Goal: Check status: Check status

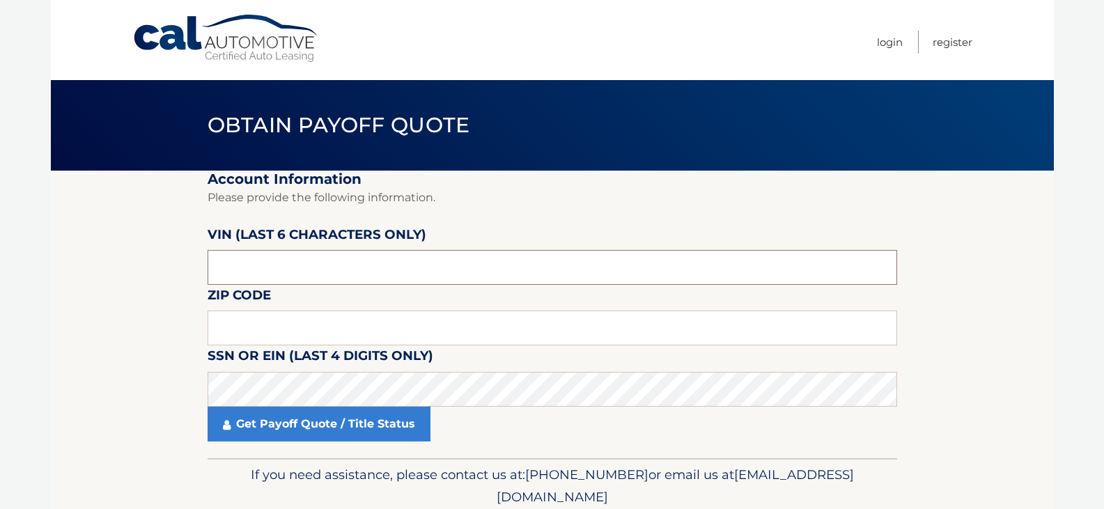
click at [243, 271] on input "text" at bounding box center [553, 267] width 690 height 35
click at [245, 273] on input "text" at bounding box center [553, 267] width 690 height 35
type input "155684"
click at [277, 321] on input "text" at bounding box center [553, 328] width 690 height 35
click at [243, 322] on input "text" at bounding box center [553, 328] width 690 height 35
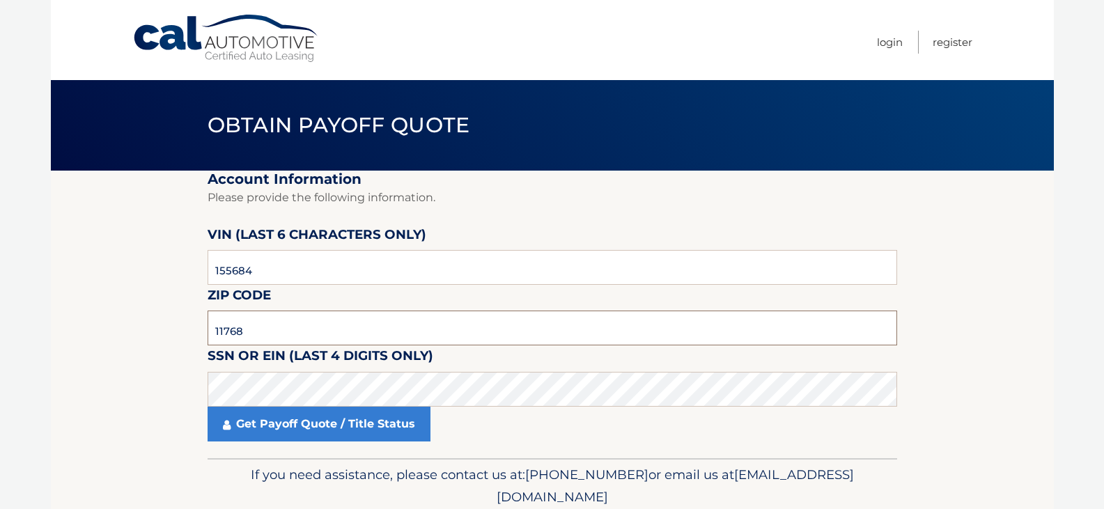
type input "11768"
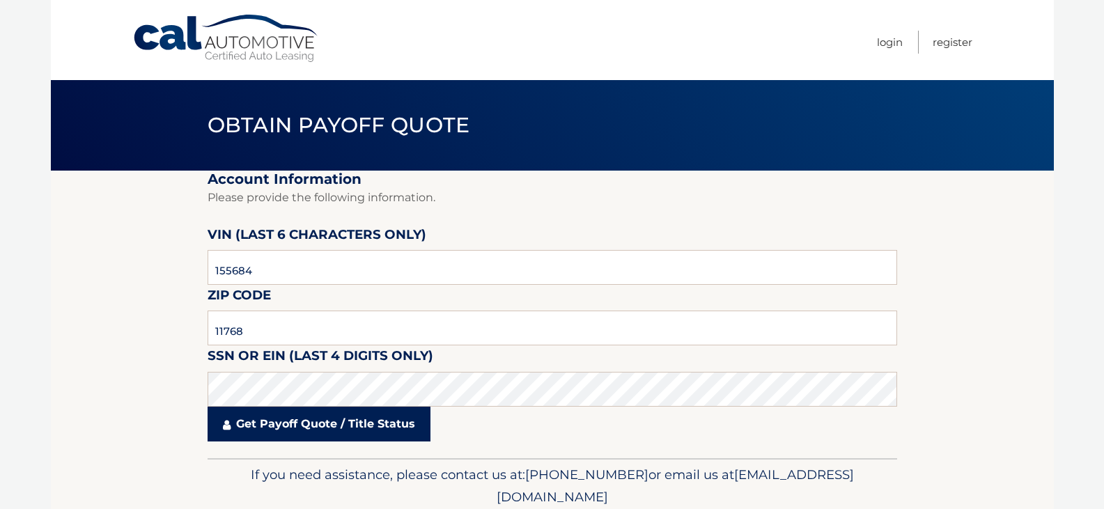
click at [295, 429] on link "Get Payoff Quote / Title Status" at bounding box center [319, 424] width 223 height 35
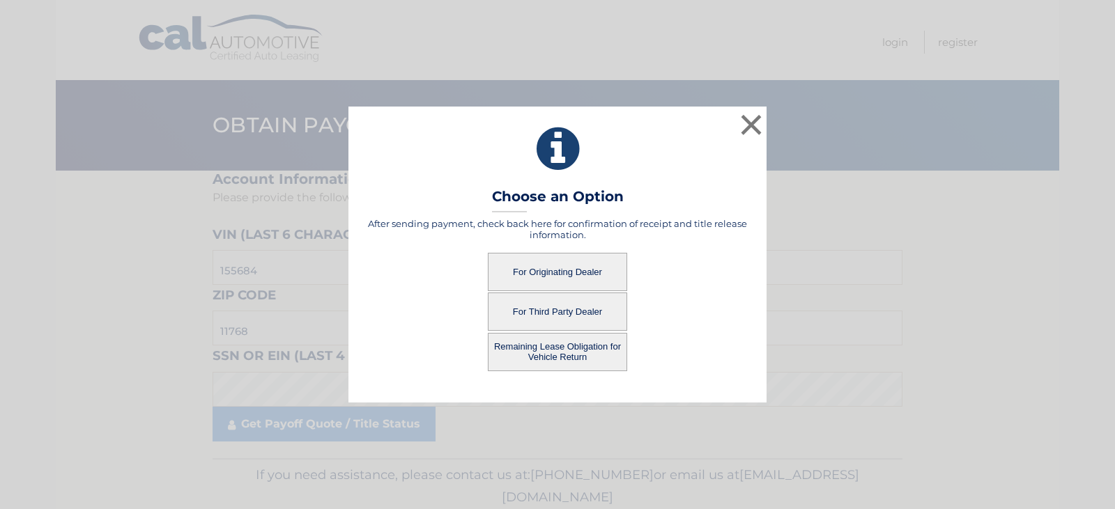
click at [557, 349] on button "Remaining Lease Obligation for Vehicle Return" at bounding box center [557, 352] width 139 height 38
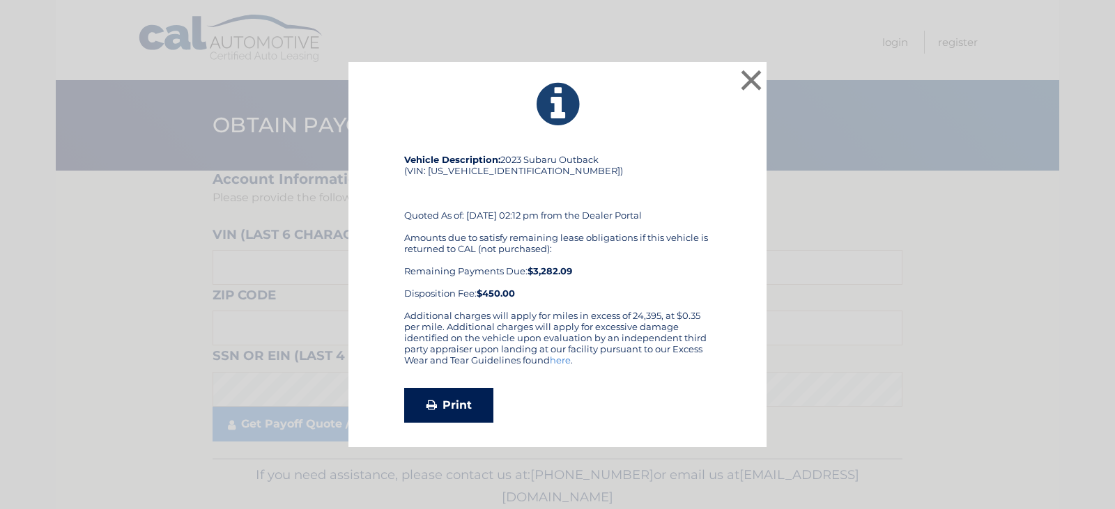
click at [461, 406] on link "Print" at bounding box center [448, 405] width 89 height 35
click at [756, 75] on button "×" at bounding box center [751, 80] width 28 height 28
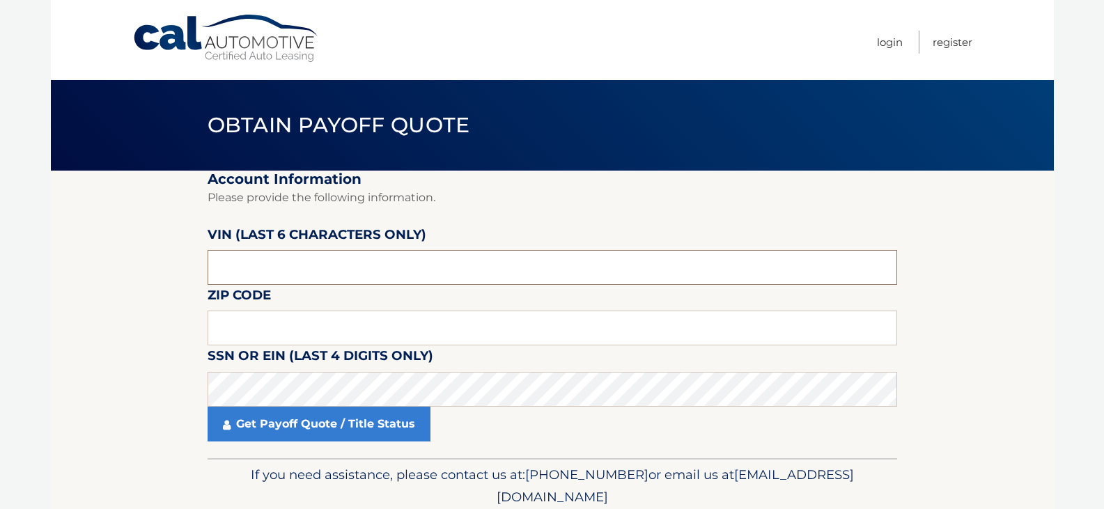
click at [279, 271] on input "text" at bounding box center [553, 267] width 690 height 35
click at [251, 271] on input "text" at bounding box center [553, 267] width 690 height 35
click at [263, 268] on input "text" at bounding box center [553, 267] width 690 height 35
type input "155684"
click at [241, 339] on input "text" at bounding box center [553, 328] width 690 height 35
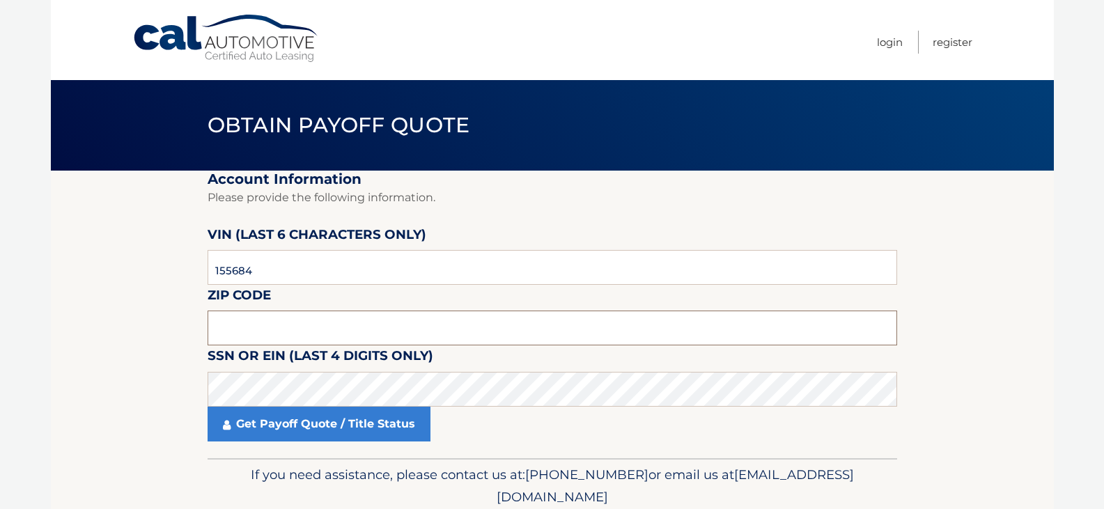
click at [236, 318] on input "text" at bounding box center [553, 328] width 690 height 35
click at [265, 324] on input "text" at bounding box center [553, 328] width 690 height 35
type input "11768"
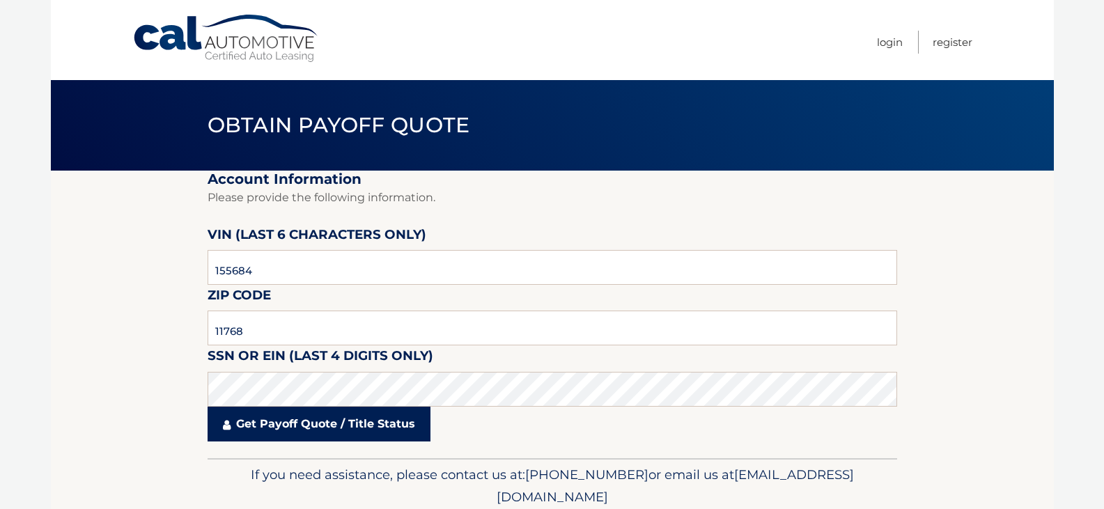
click at [253, 422] on link "Get Payoff Quote / Title Status" at bounding box center [319, 424] width 223 height 35
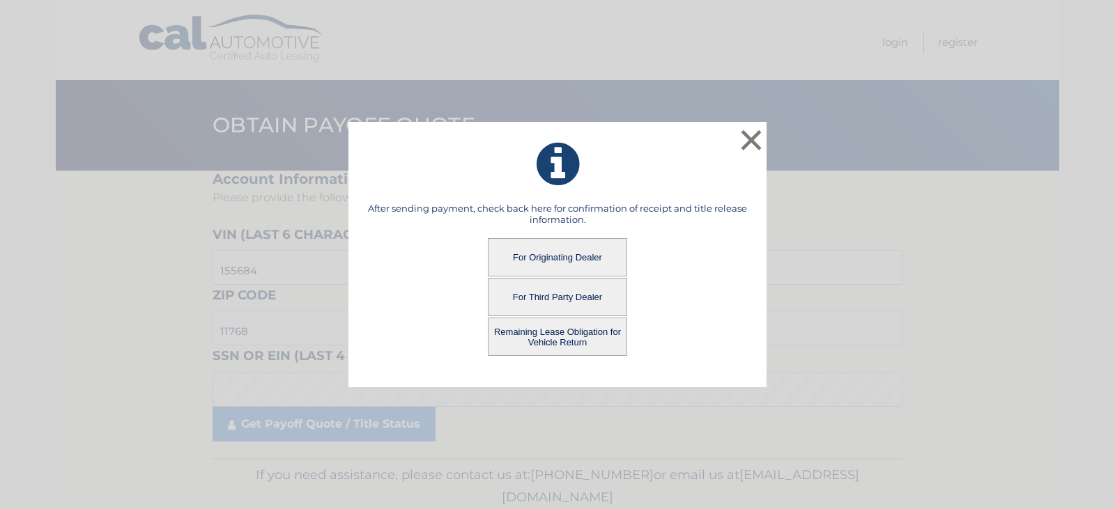
click at [559, 246] on button "For Originating Dealer" at bounding box center [557, 257] width 139 height 38
click at [558, 246] on button "For Originating Dealer" at bounding box center [557, 257] width 139 height 38
click at [553, 266] on button "For Originating Dealer" at bounding box center [557, 257] width 139 height 38
